Goal: Information Seeking & Learning: Learn about a topic

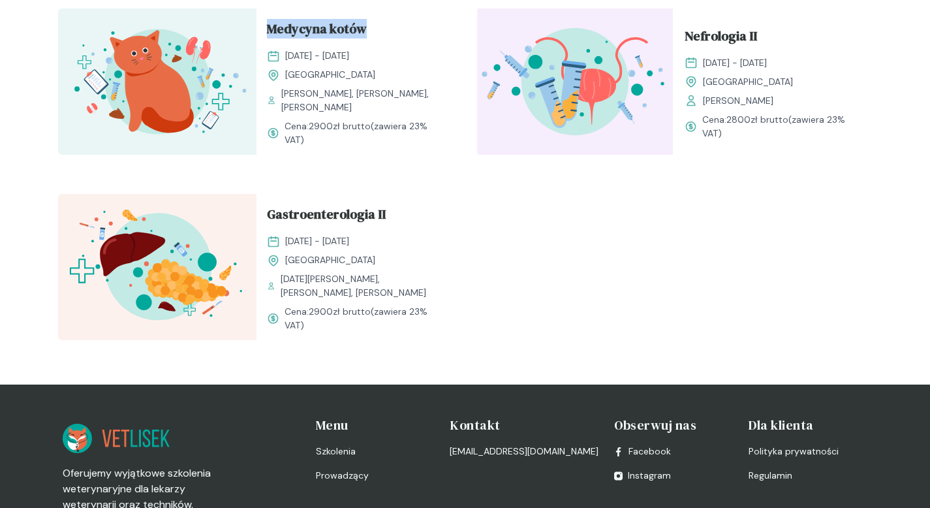
scroll to position [1628, 0]
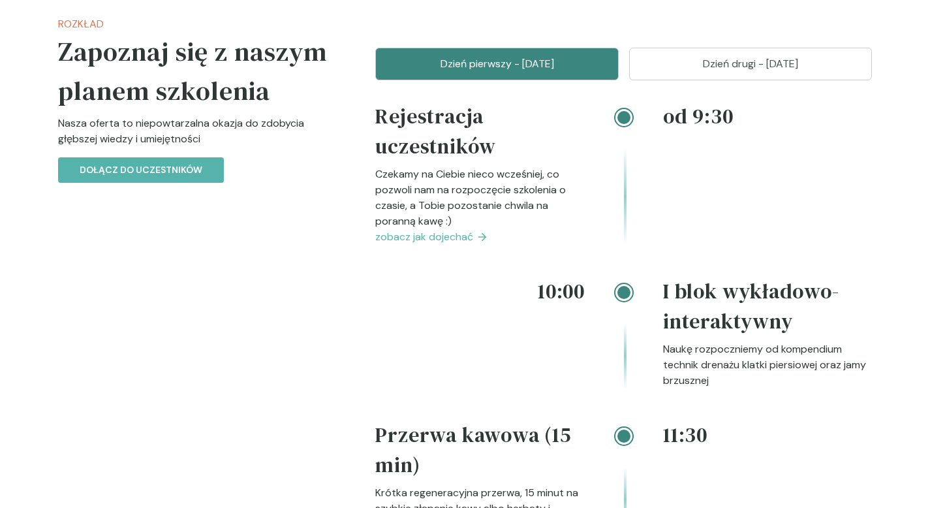
scroll to position [1654, 0]
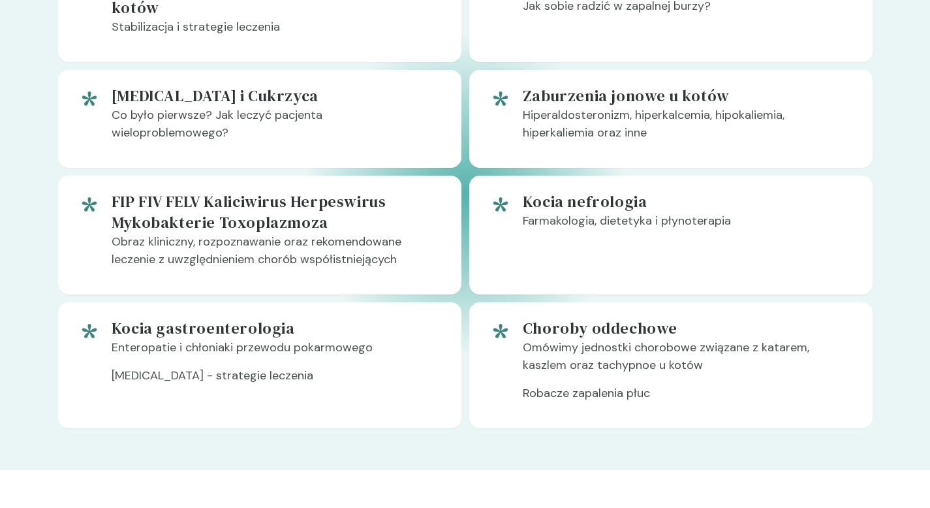
scroll to position [866, 0]
